Goal: Information Seeking & Learning: Learn about a topic

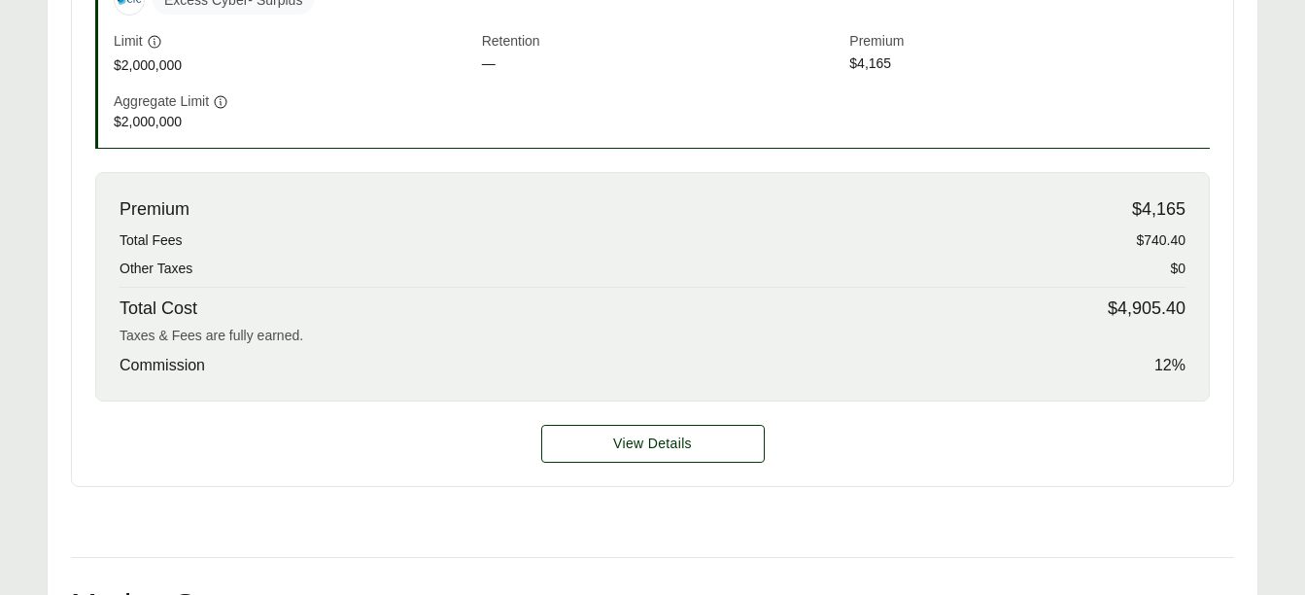
scroll to position [756, 0]
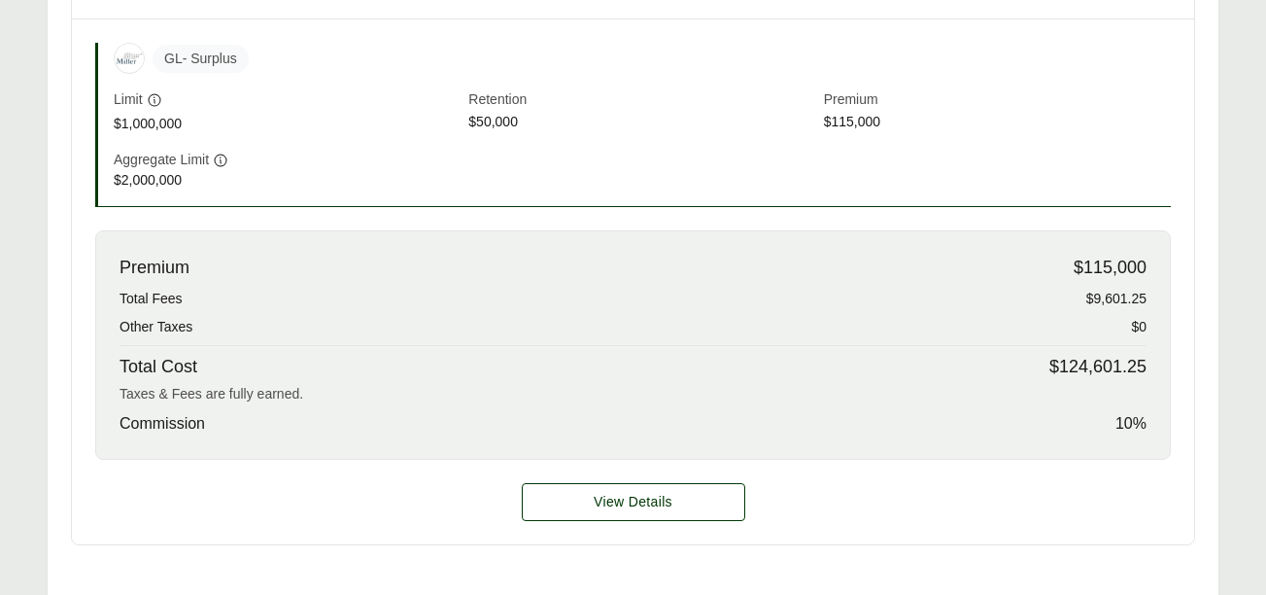
scroll to position [710, 0]
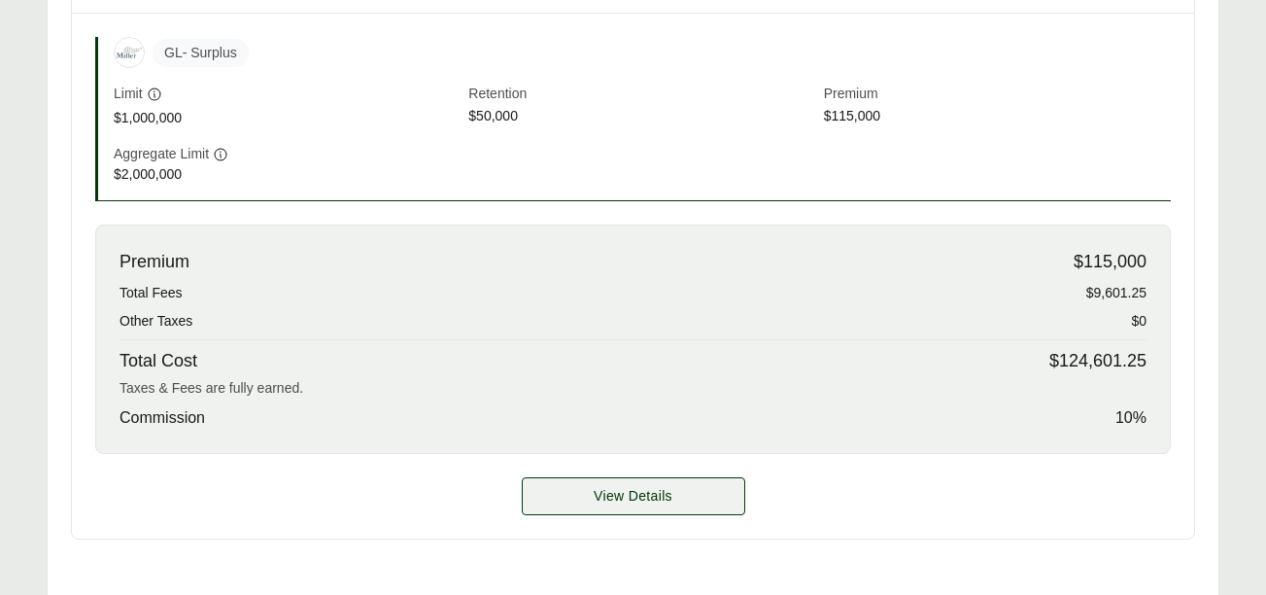
click at [654, 498] on span "View Details" at bounding box center [633, 496] width 79 height 20
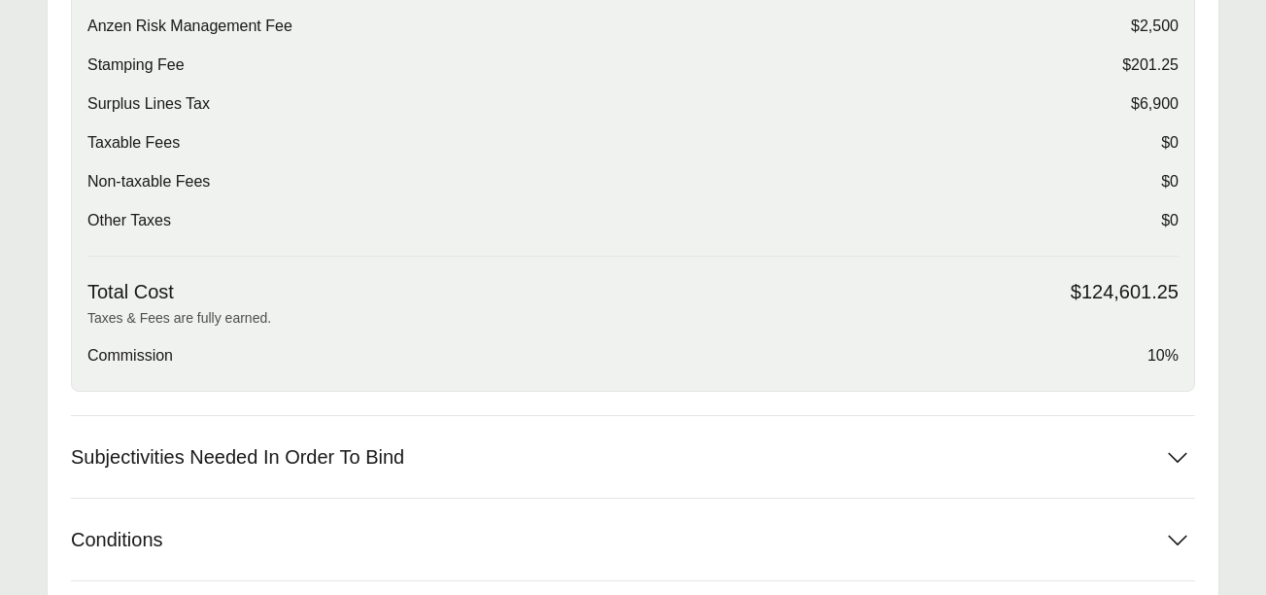
scroll to position [784, 0]
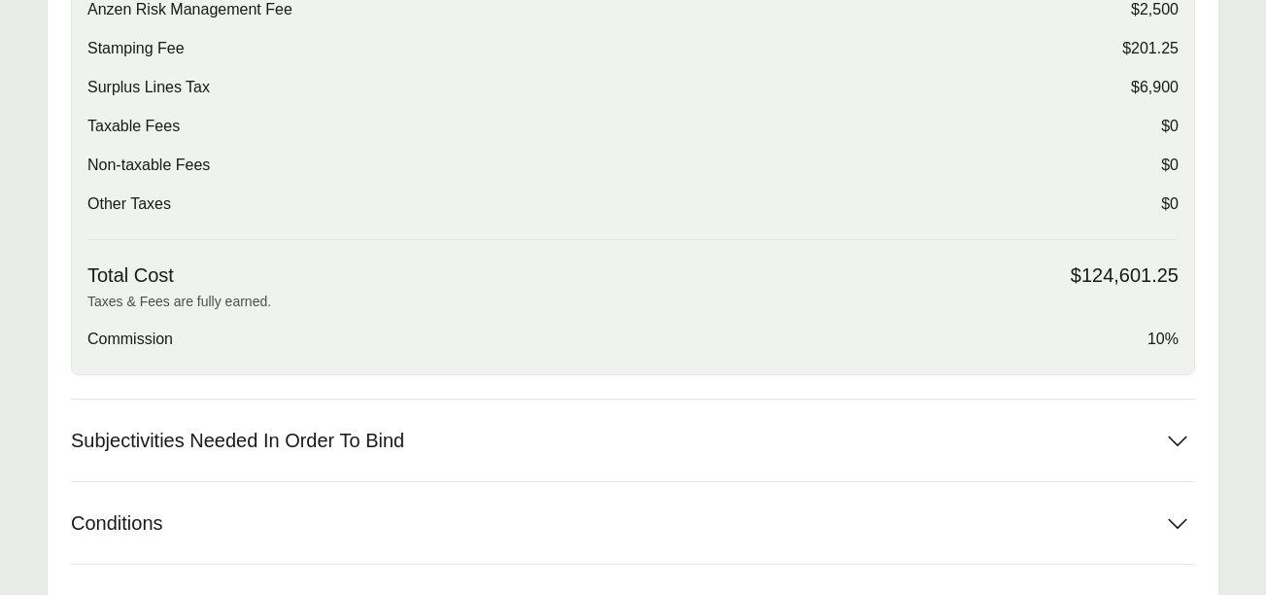
click at [918, 210] on div "Total Premium $115,000 Anzen Risk Management Fee $2,500 Stamping Fee $201.25 Su…" at bounding box center [632, 99] width 1091 height 282
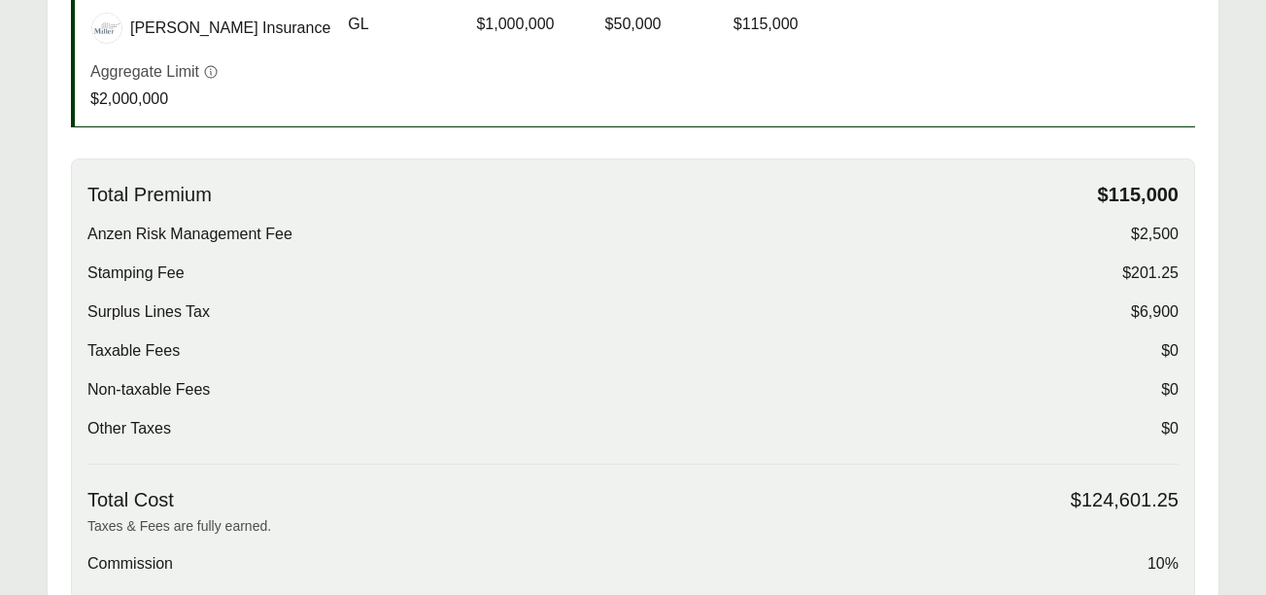
scroll to position [562, 0]
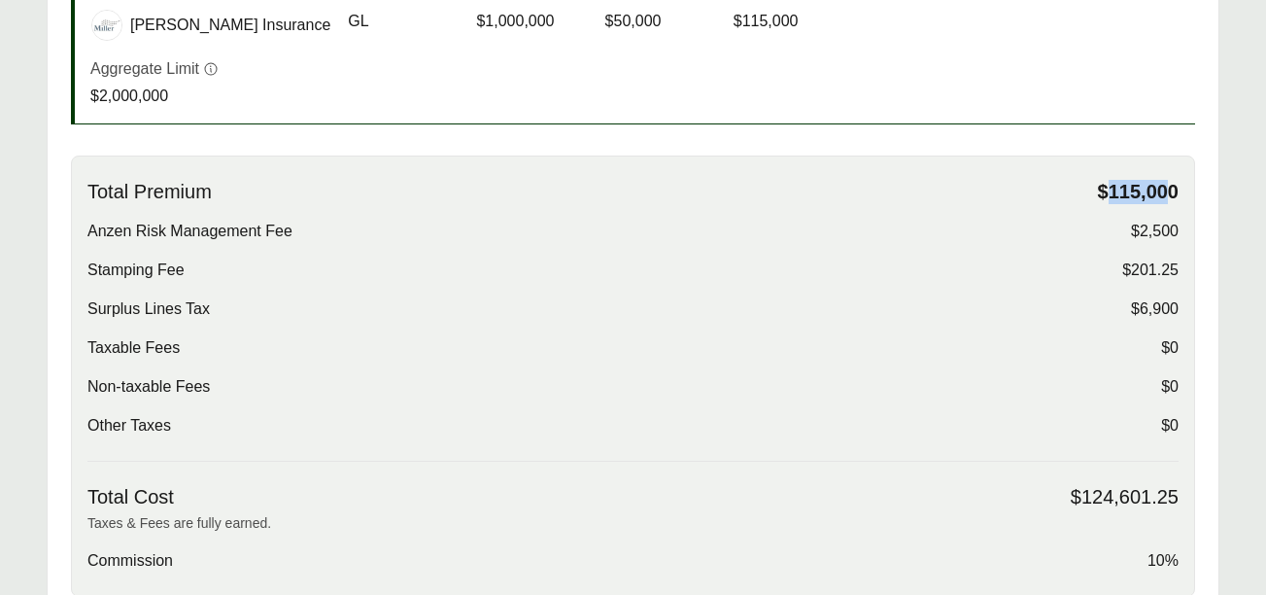
drag, startPoint x: 1112, startPoint y: 184, endPoint x: 1170, endPoint y: 183, distance: 57.3
click at [1170, 183] on span "$115,000" at bounding box center [1138, 192] width 81 height 24
drag, startPoint x: 1170, startPoint y: 183, endPoint x: 1149, endPoint y: 228, distance: 50.0
click at [1149, 228] on span "$2,500" at bounding box center [1155, 231] width 48 height 23
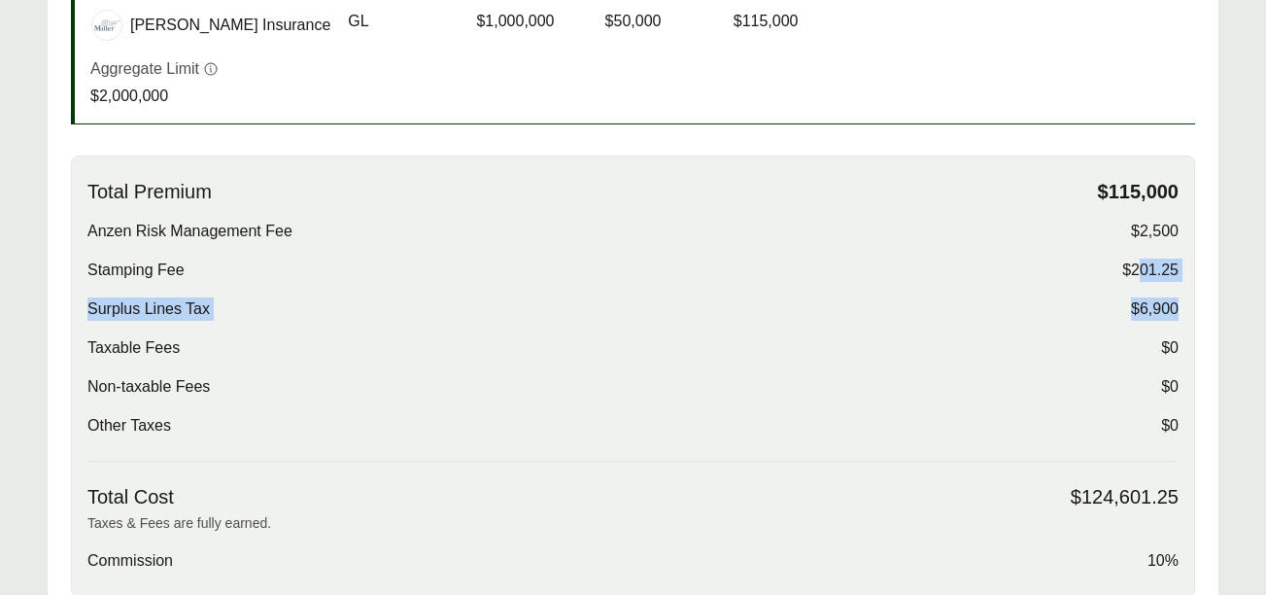
drag, startPoint x: 1137, startPoint y: 267, endPoint x: 1176, endPoint y: 293, distance: 47.7
click at [1176, 293] on div "Total Premium $115,000 Anzen Risk Management Fee $2,500 Stamping Fee $201.25 Su…" at bounding box center [632, 321] width 1091 height 282
click at [1228, 371] on main "Options: Option A Option A Miller Insurance Carrier Coverage Limit Retention An…" at bounding box center [633, 394] width 1266 height 1122
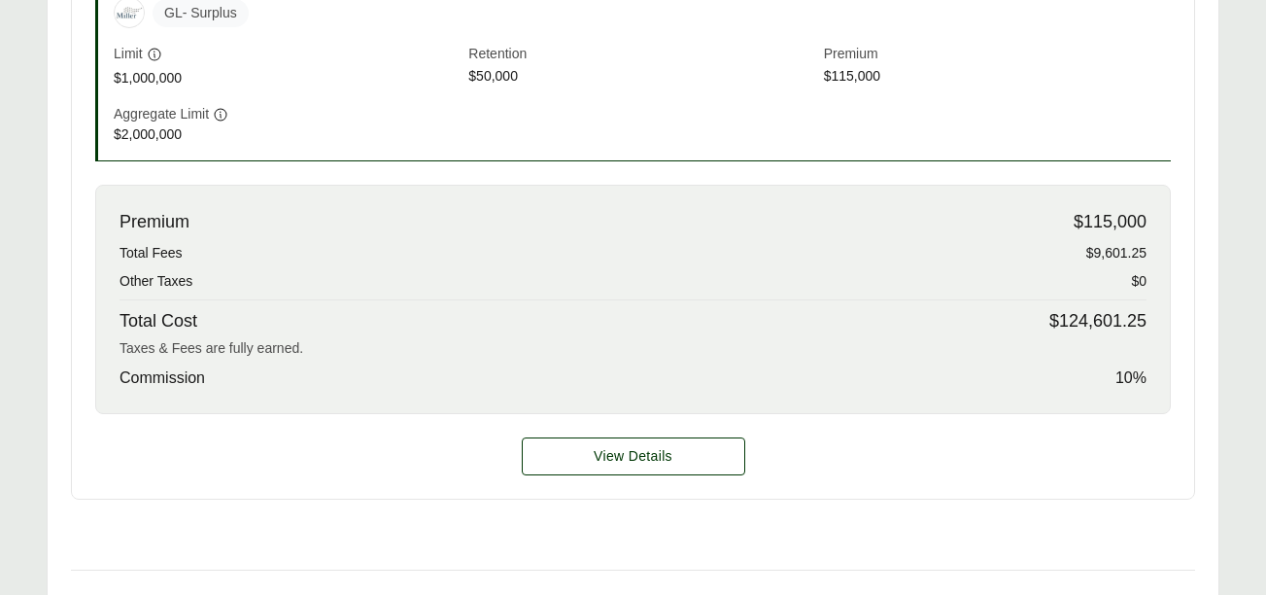
scroll to position [793, 0]
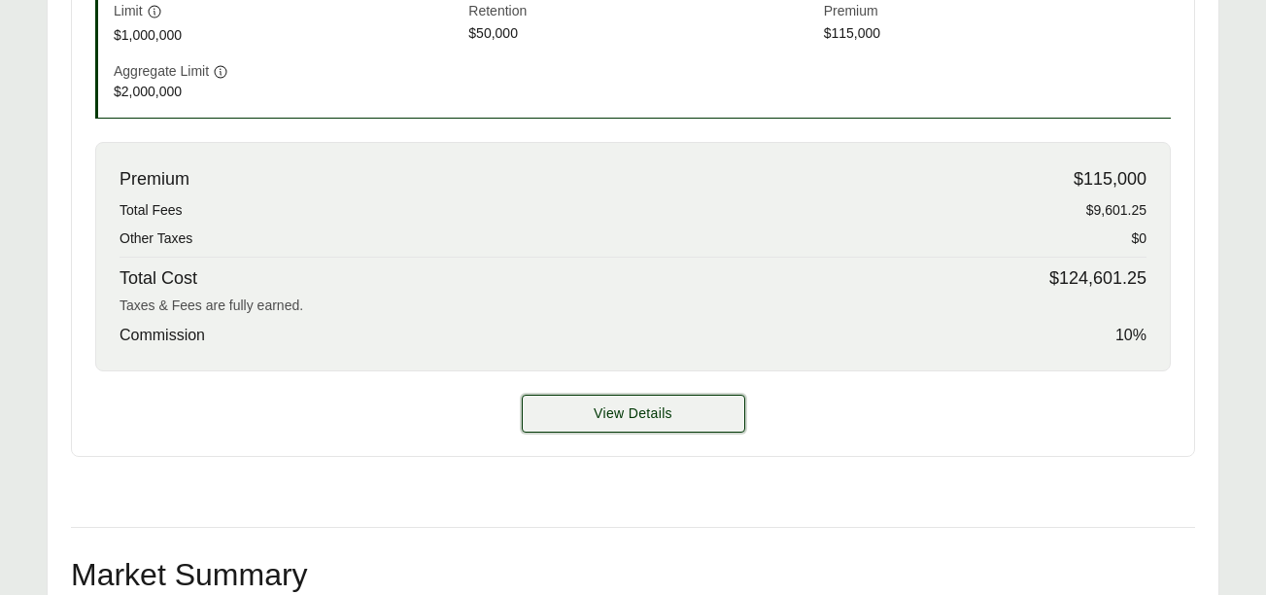
click at [697, 422] on button "View Details" at bounding box center [633, 413] width 223 height 38
click at [595, 416] on span "View Details" at bounding box center [633, 413] width 79 height 20
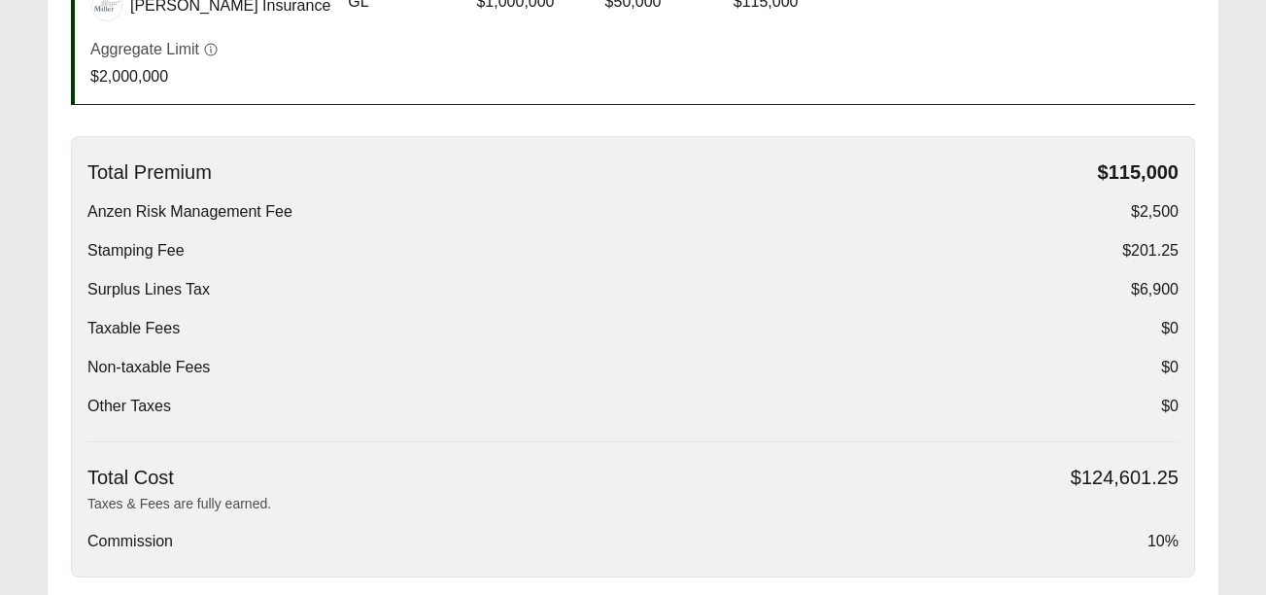
scroll to position [601, 0]
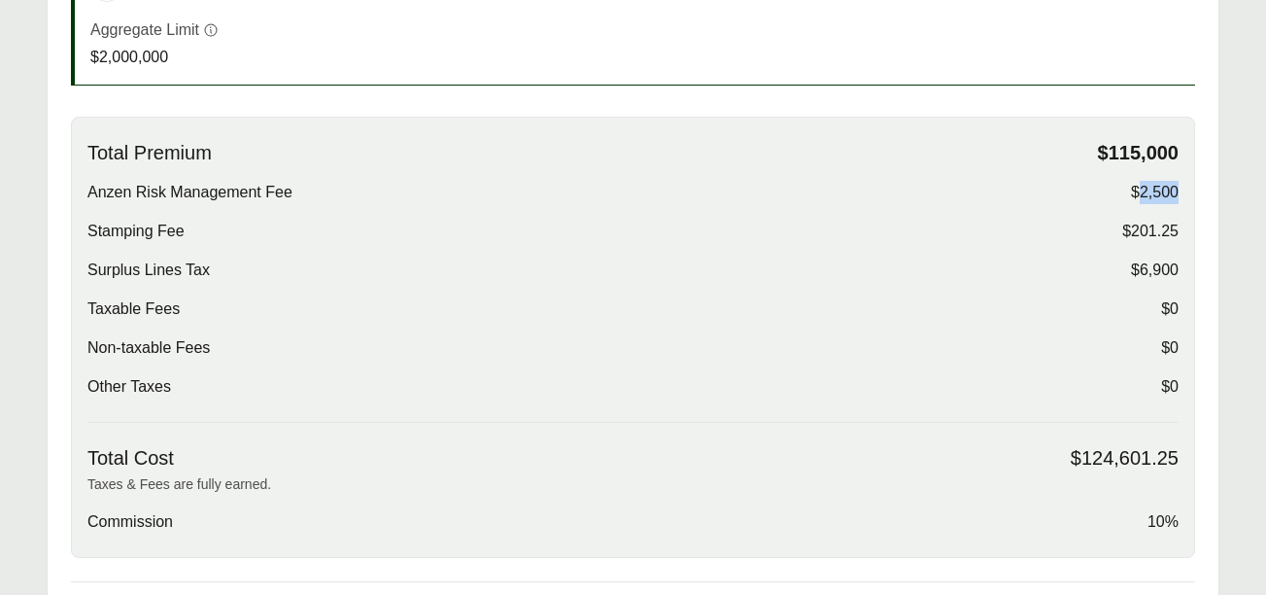
drag, startPoint x: 1160, startPoint y: 183, endPoint x: 1176, endPoint y: 184, distance: 16.5
click at [1176, 184] on span "$2,500" at bounding box center [1155, 192] width 48 height 23
